Goal: Find specific page/section: Find specific page/section

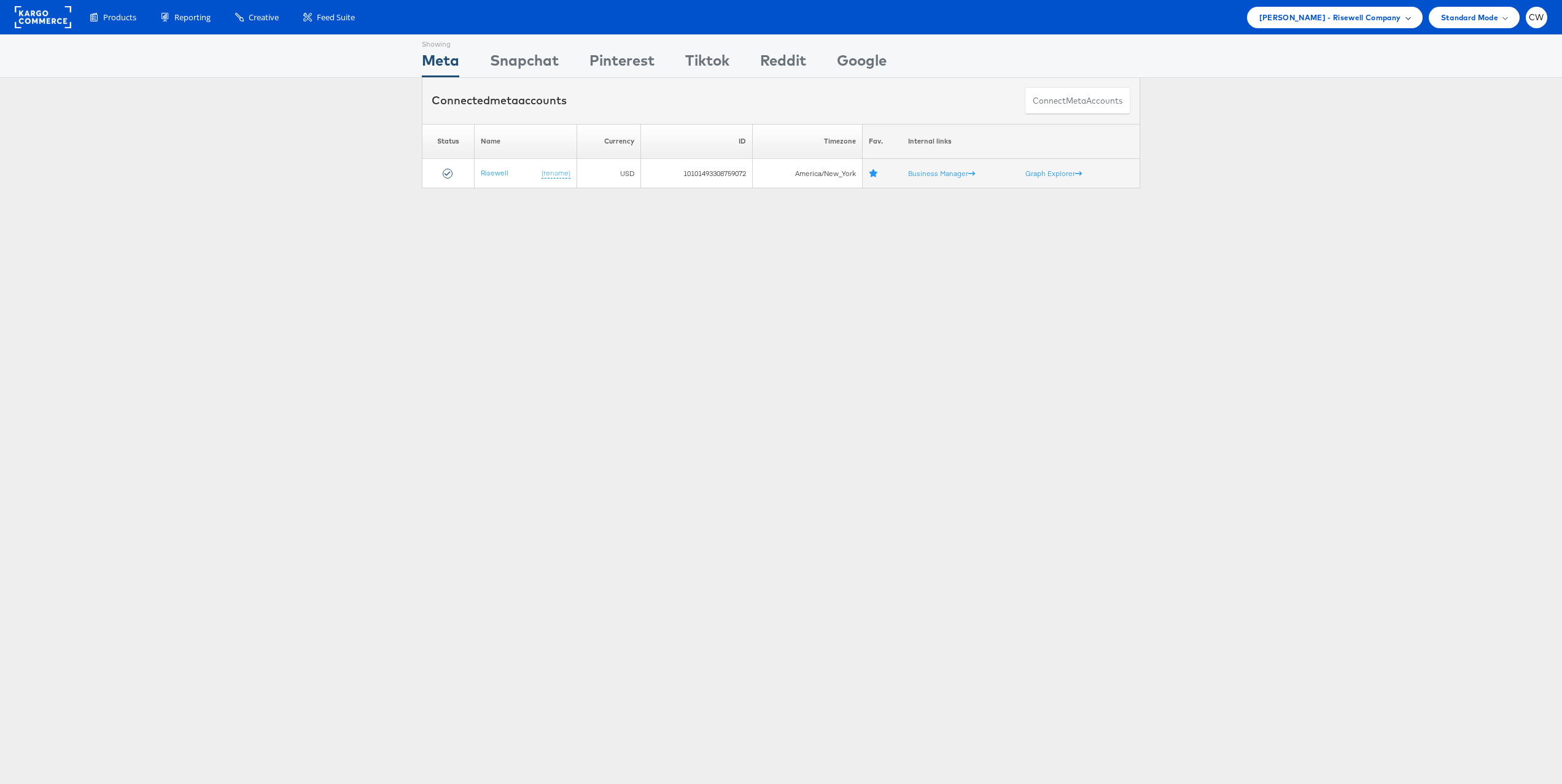
click at [1328, 15] on span "Mason - Risewell Company" at bounding box center [1330, 17] width 142 height 13
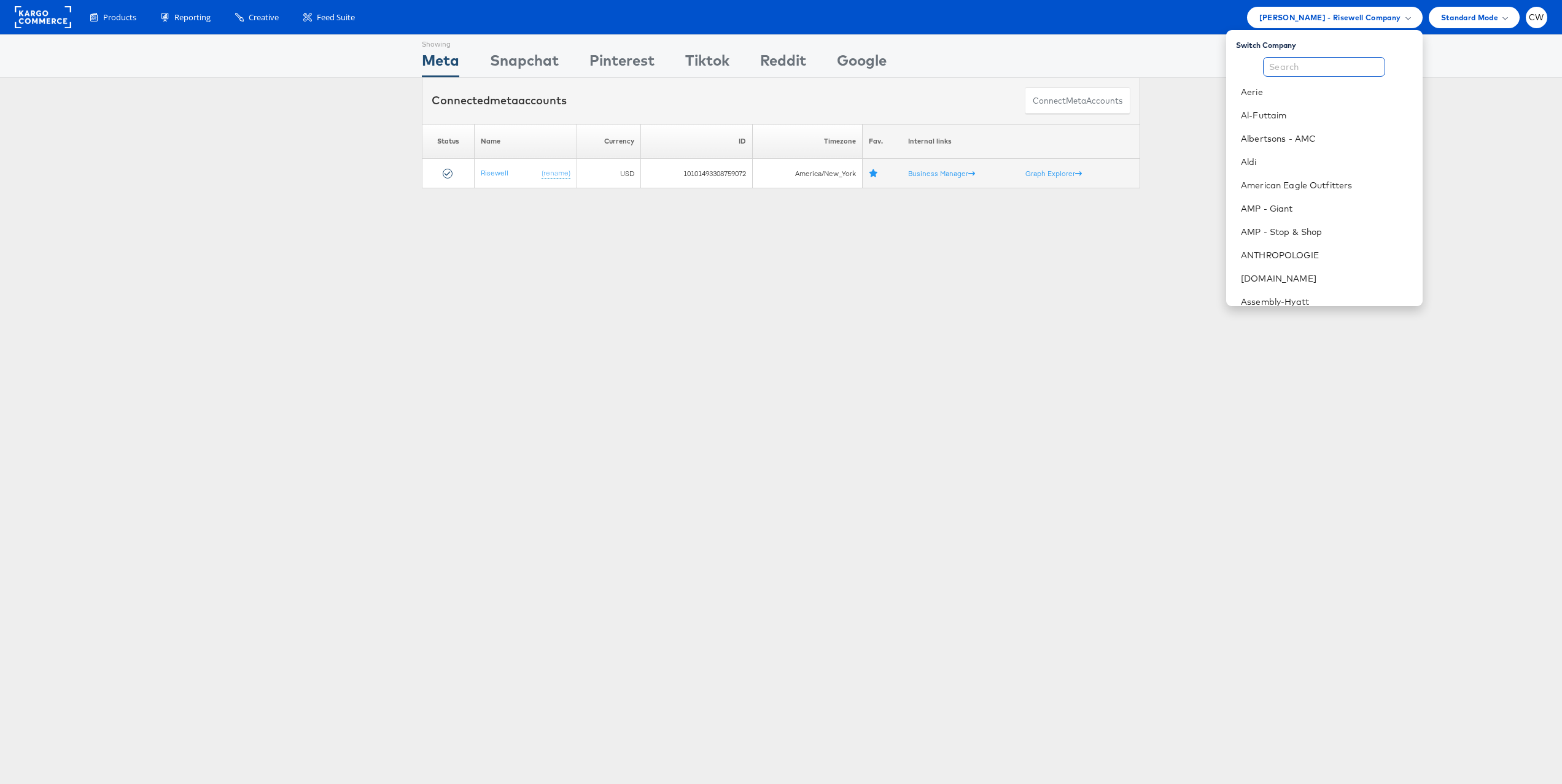
click at [1328, 67] on input "text" at bounding box center [1324, 66] width 123 height 20
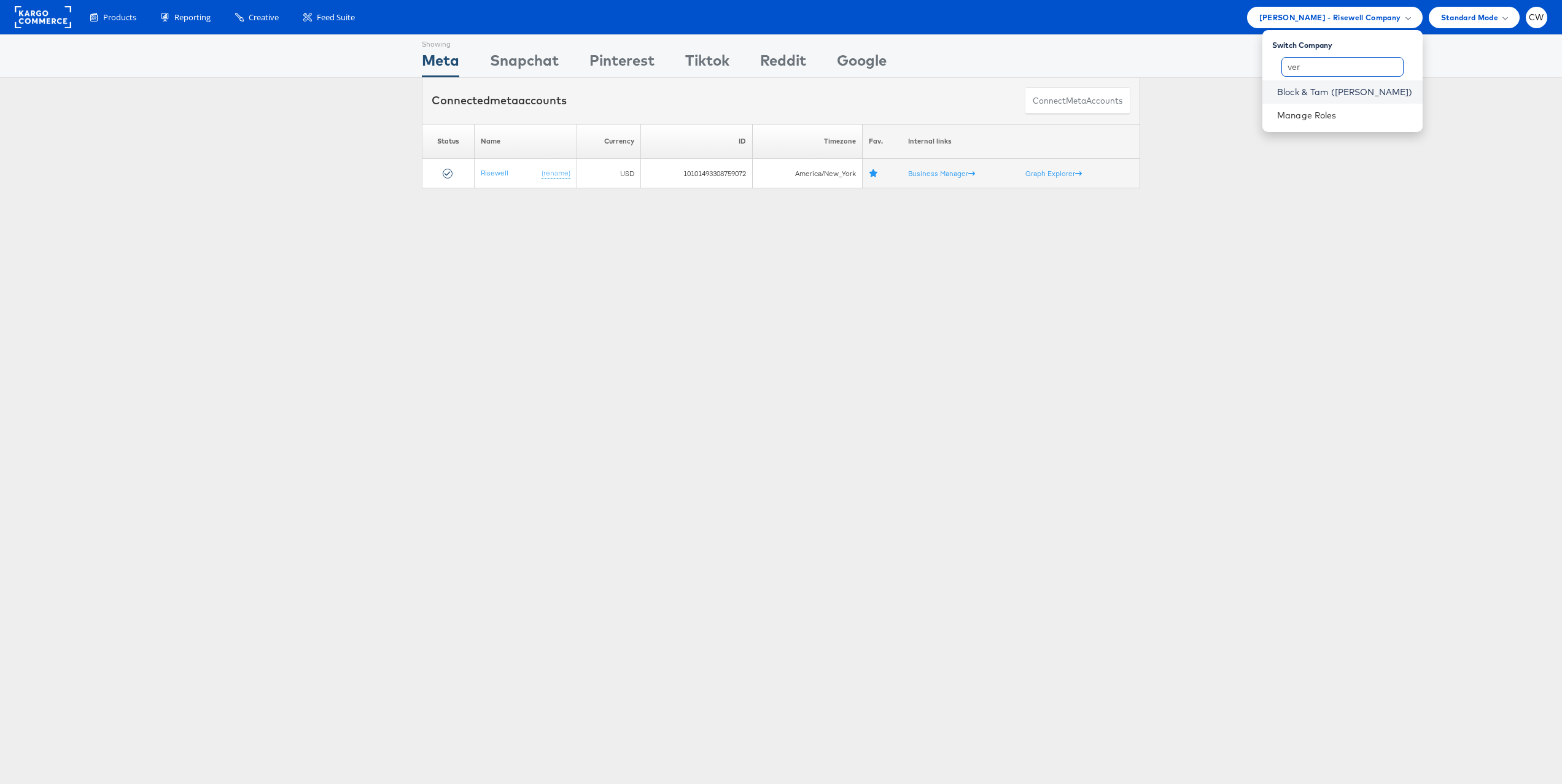
type input "ver"
click at [1339, 90] on link "Block & Tam ([PERSON_NAME])" at bounding box center [1344, 92] width 135 height 12
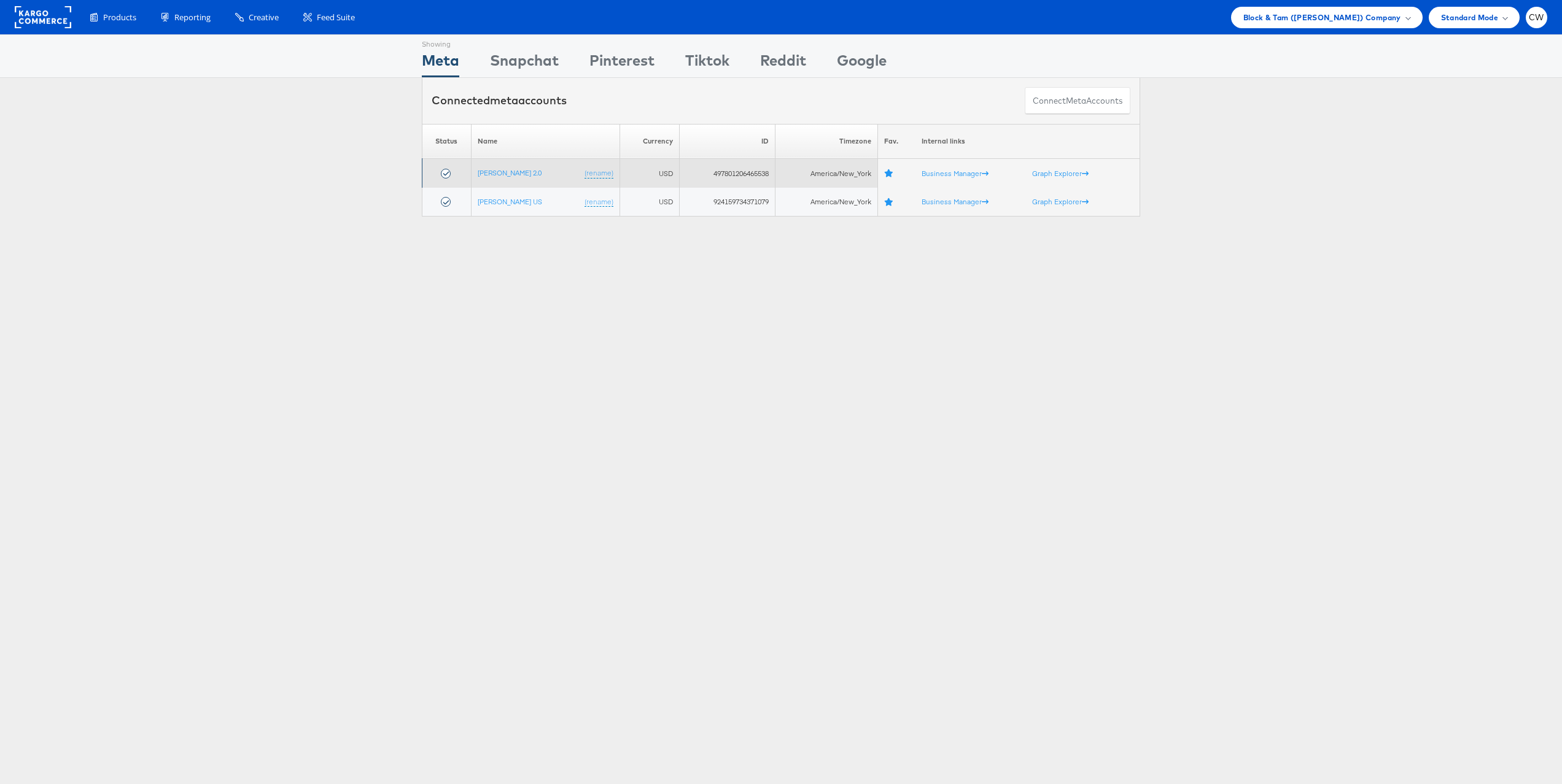
click at [530, 166] on td "Veronica Beard 2.0 (rename)" at bounding box center [544, 173] width 149 height 29
click at [530, 171] on link "[PERSON_NAME] 2.0" at bounding box center [509, 173] width 64 height 9
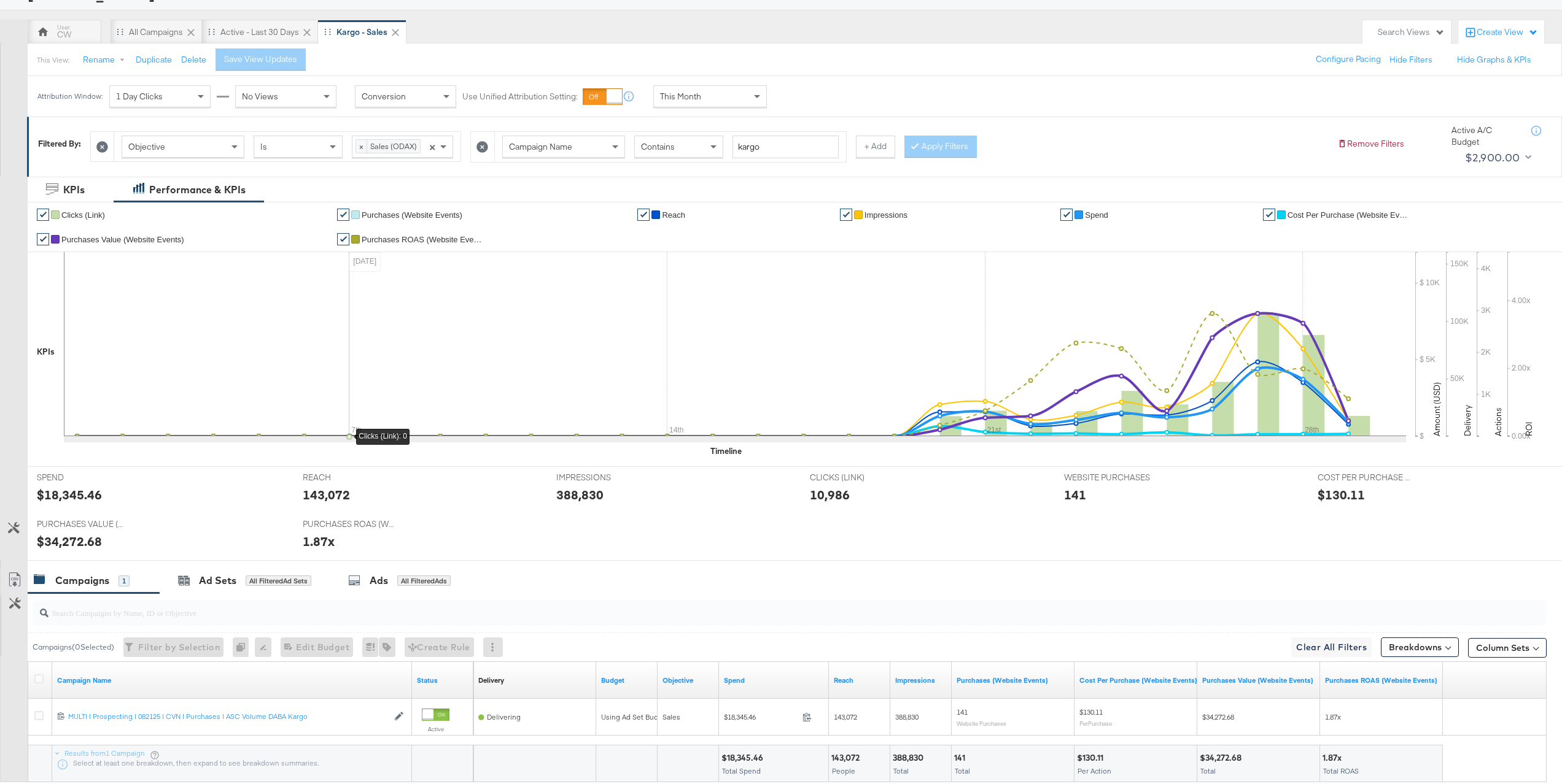
scroll to position [96, 0]
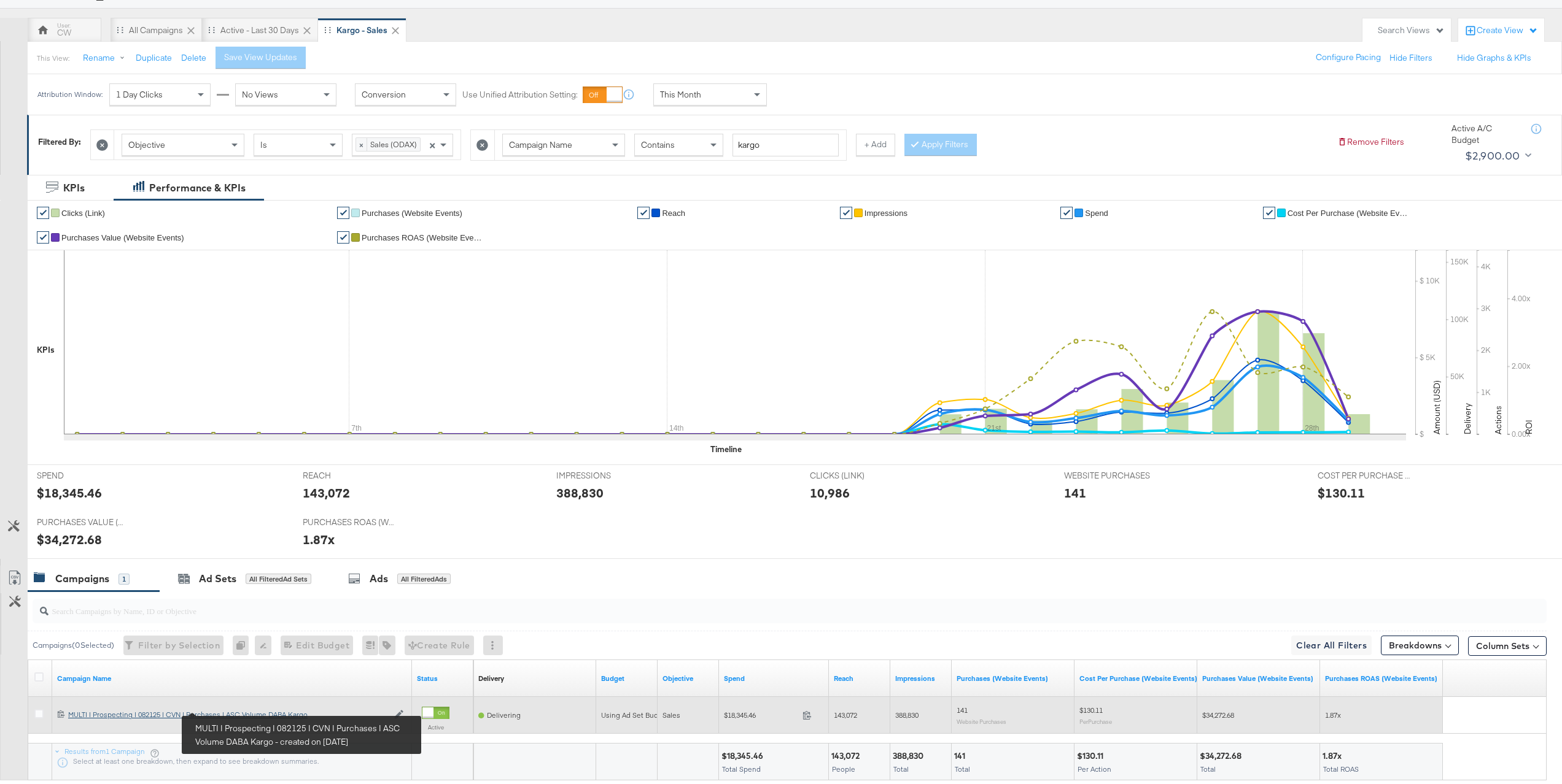
click at [284, 715] on div "MULTI | Prospecting | 082125 | CVN | Purchases | ASC Volume DABA Kargo MULTI | …" at bounding box center [228, 715] width 320 height 10
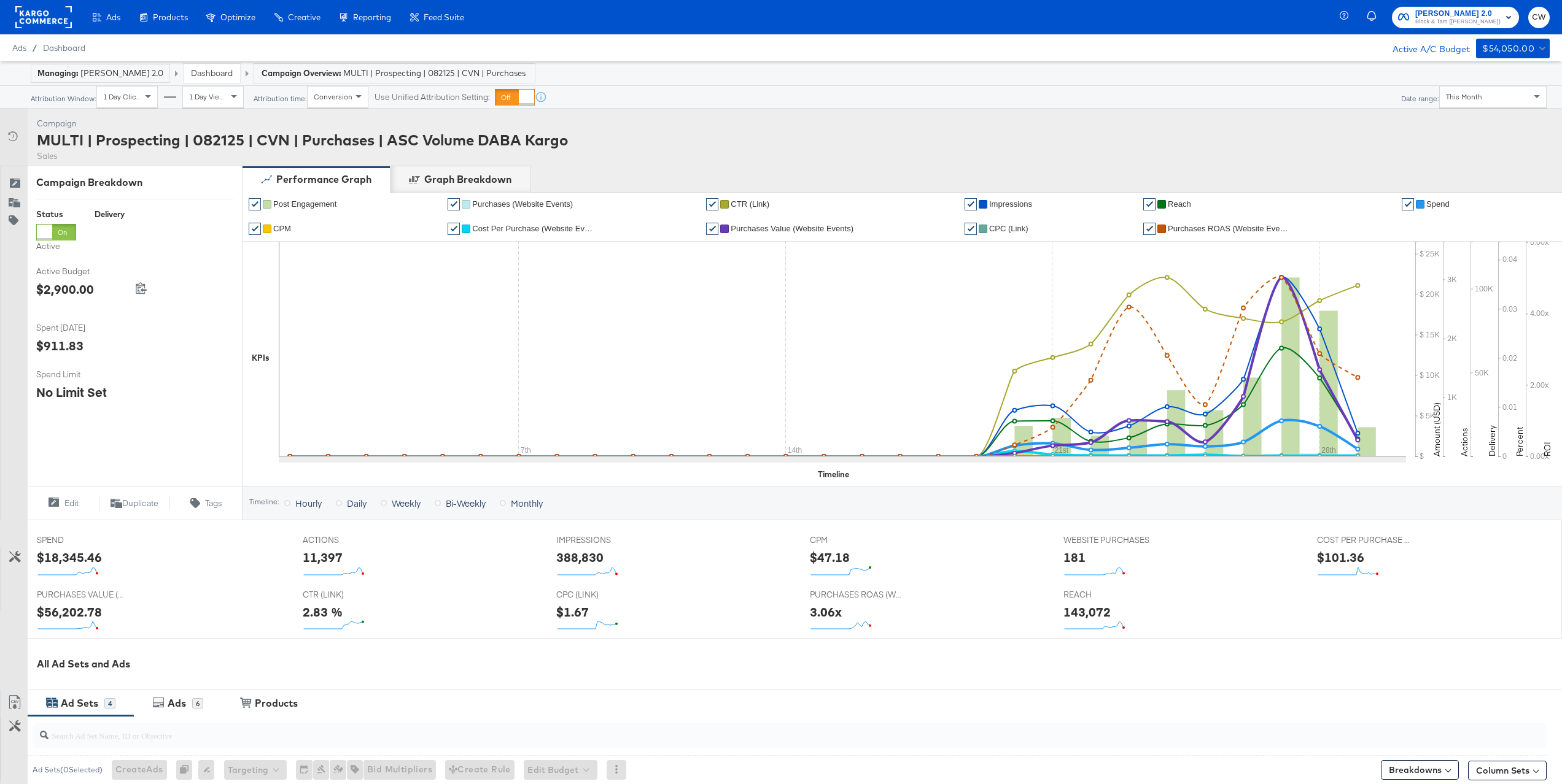
scroll to position [343, 0]
